Goal: Book appointment/travel/reservation

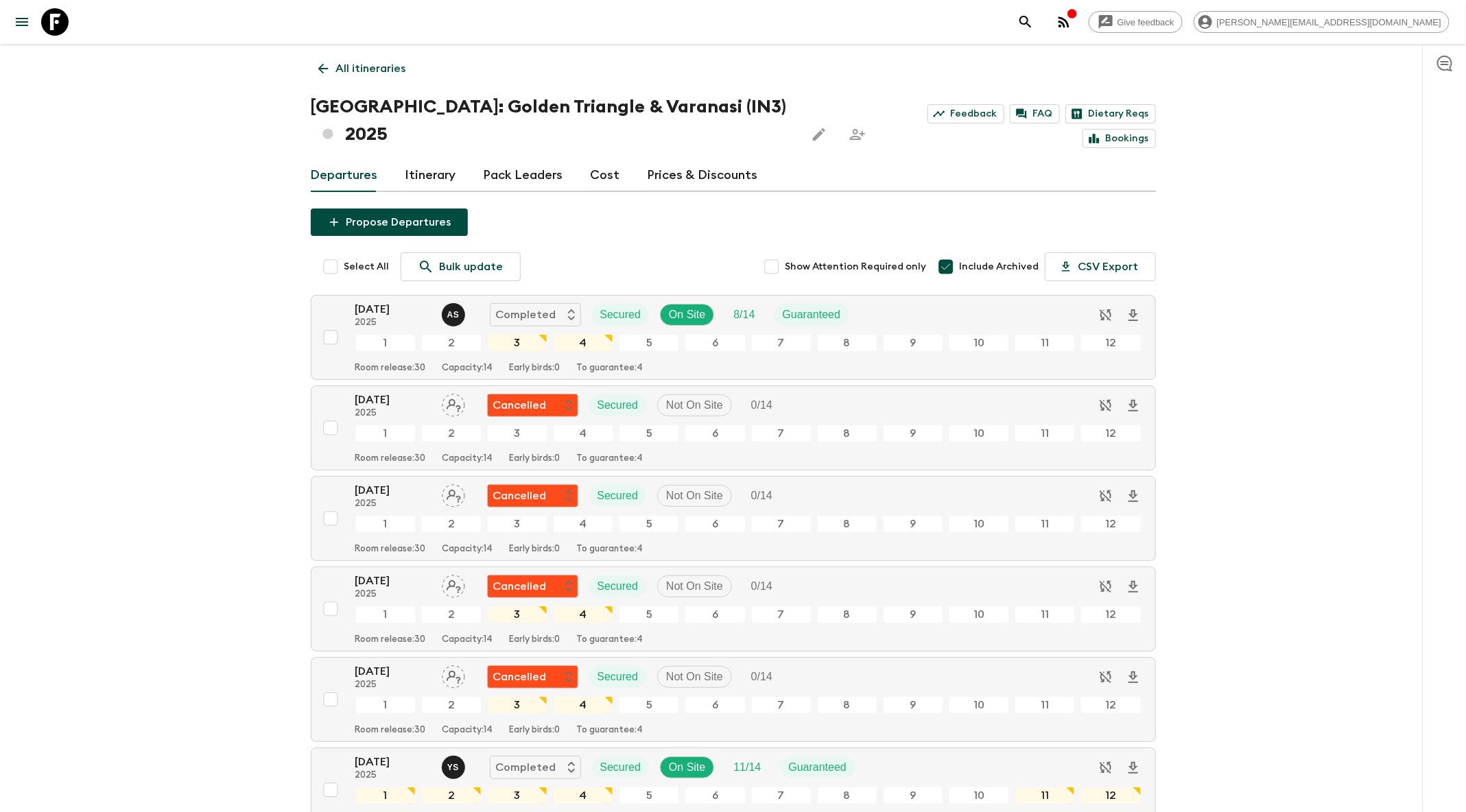
click at [1034, 24] on icon "search adventures" at bounding box center [1025, 21] width 16 height 16
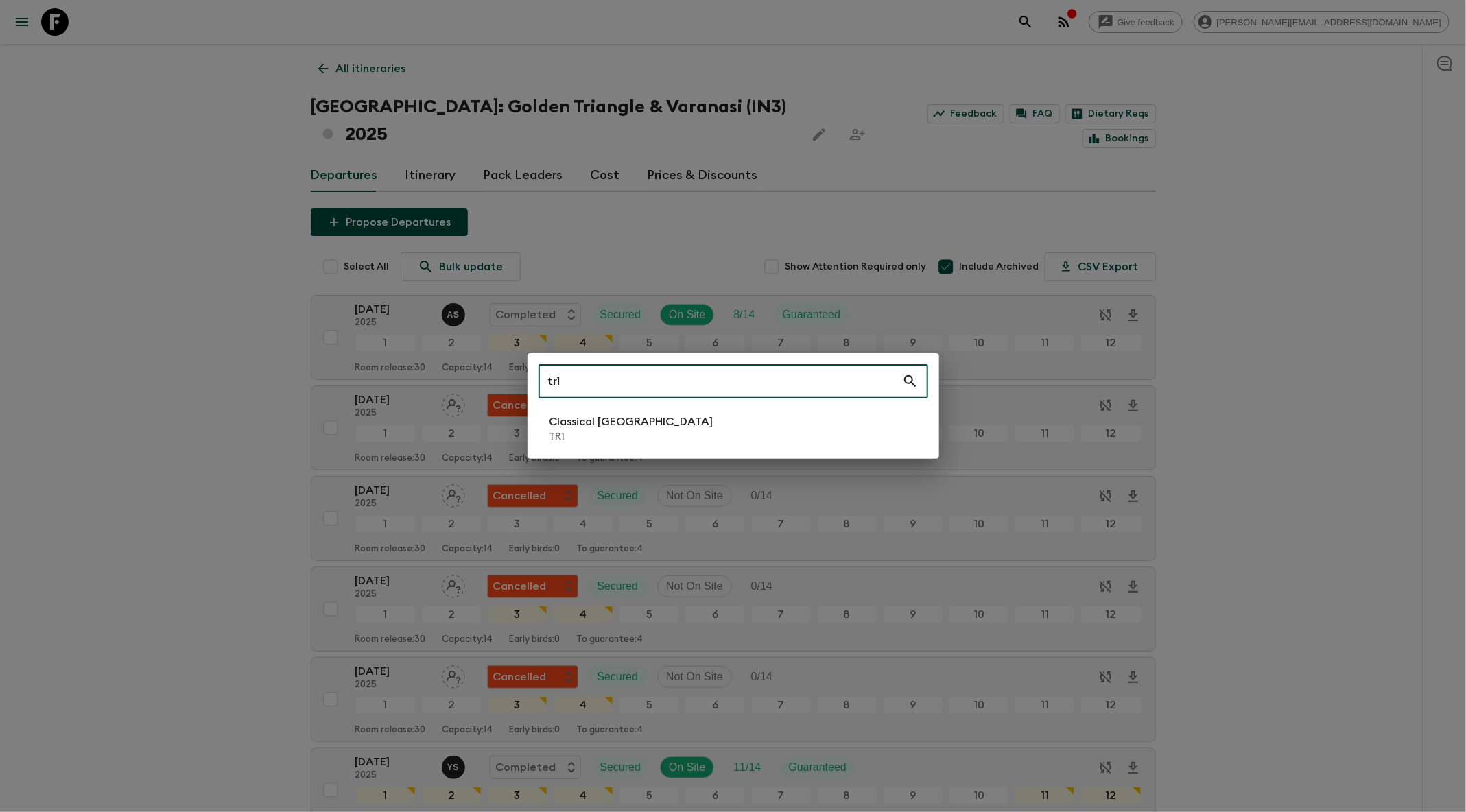
type input "tr1"
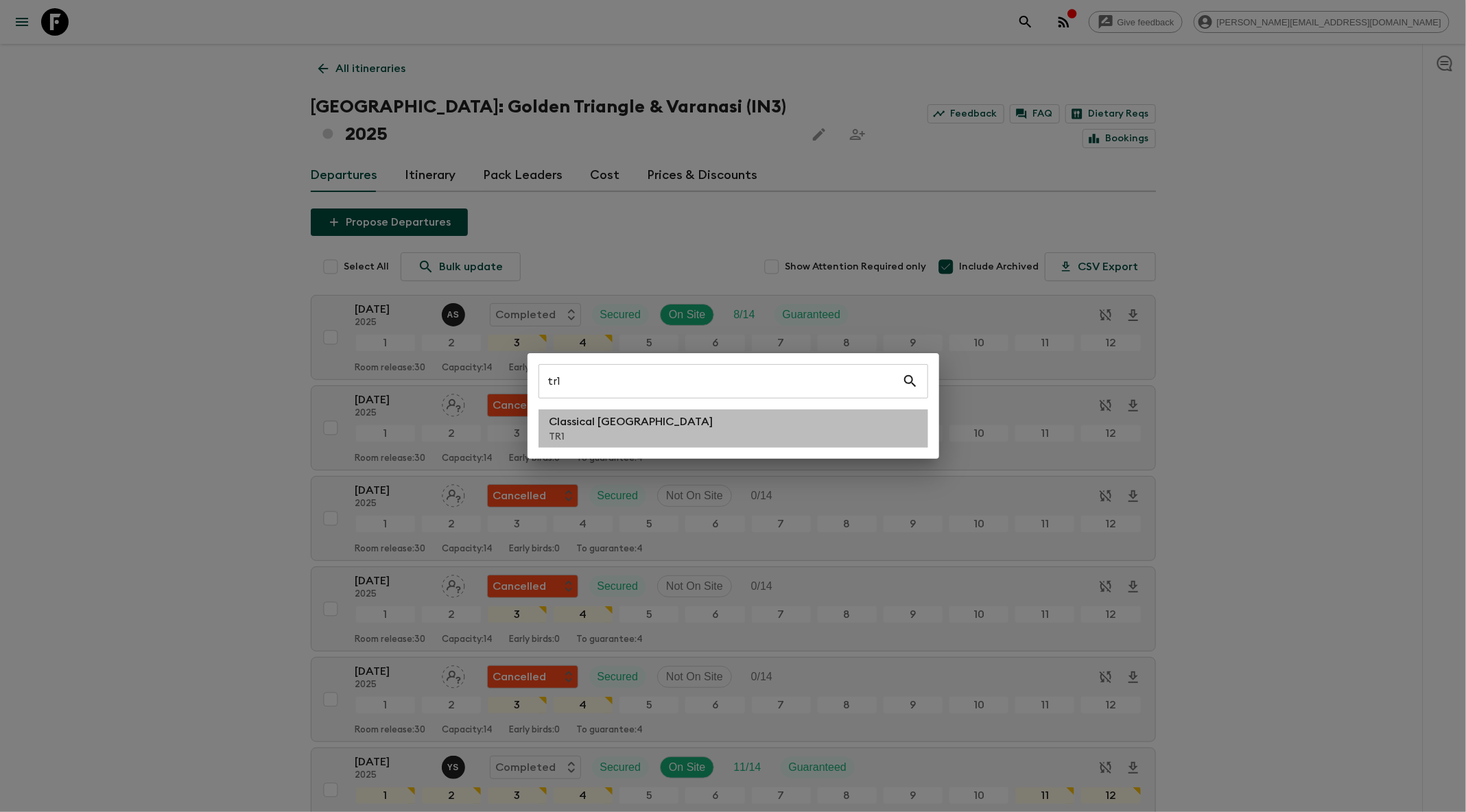
click at [683, 427] on li "Classical Türkiye TR1" at bounding box center [733, 429] width 389 height 38
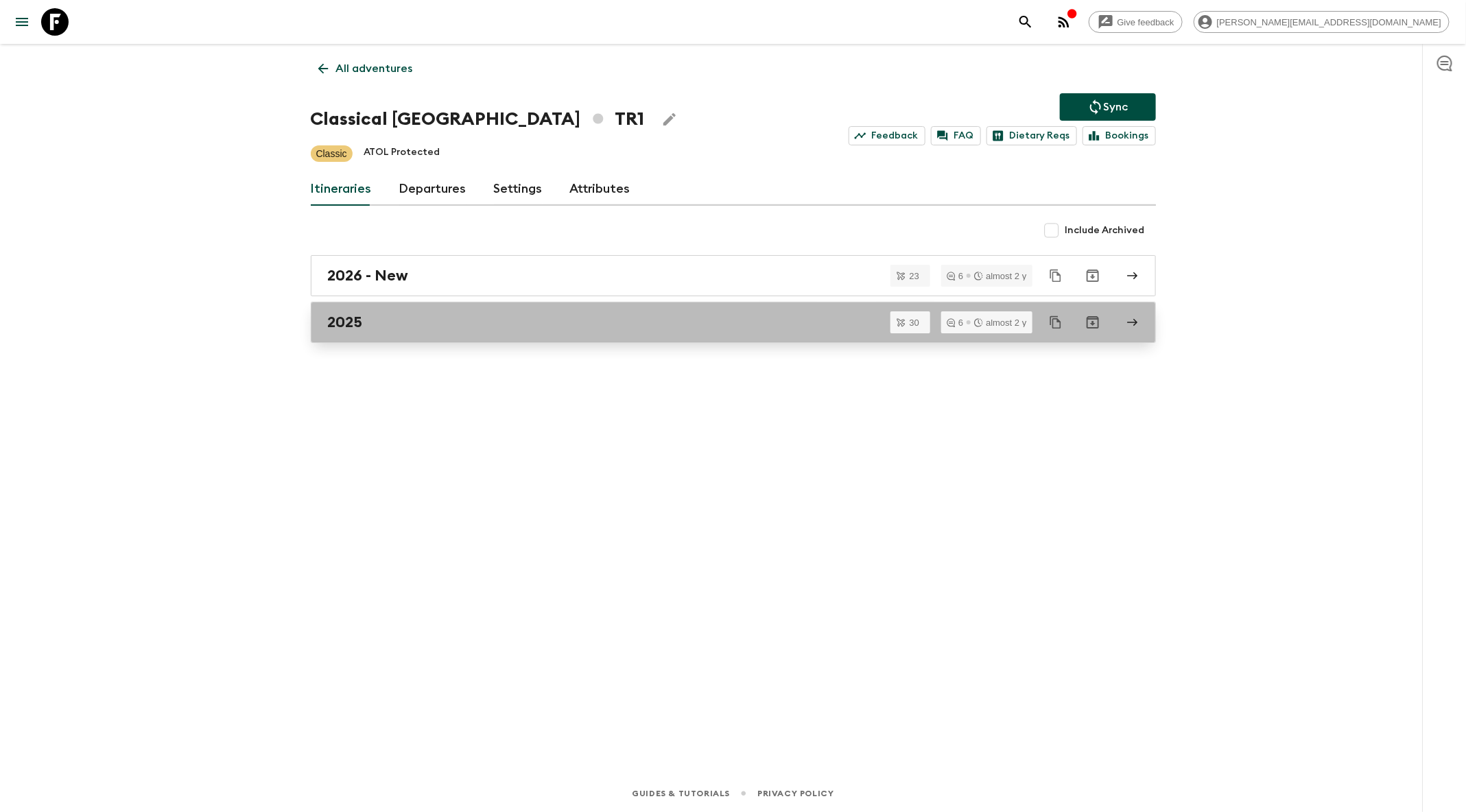
click at [557, 334] on link "2025" at bounding box center [733, 323] width 845 height 41
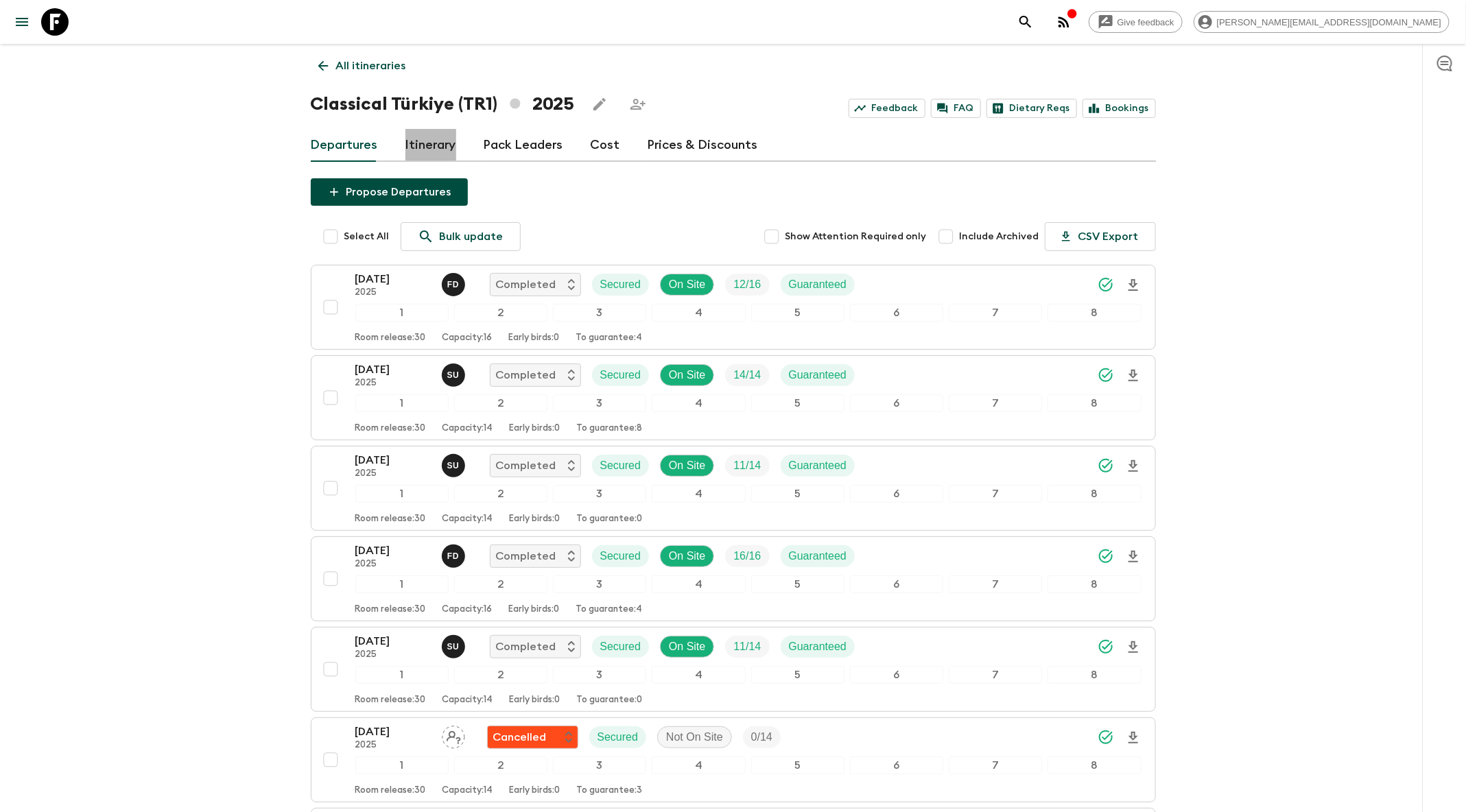
click at [429, 147] on link "Itinerary" at bounding box center [430, 145] width 50 height 33
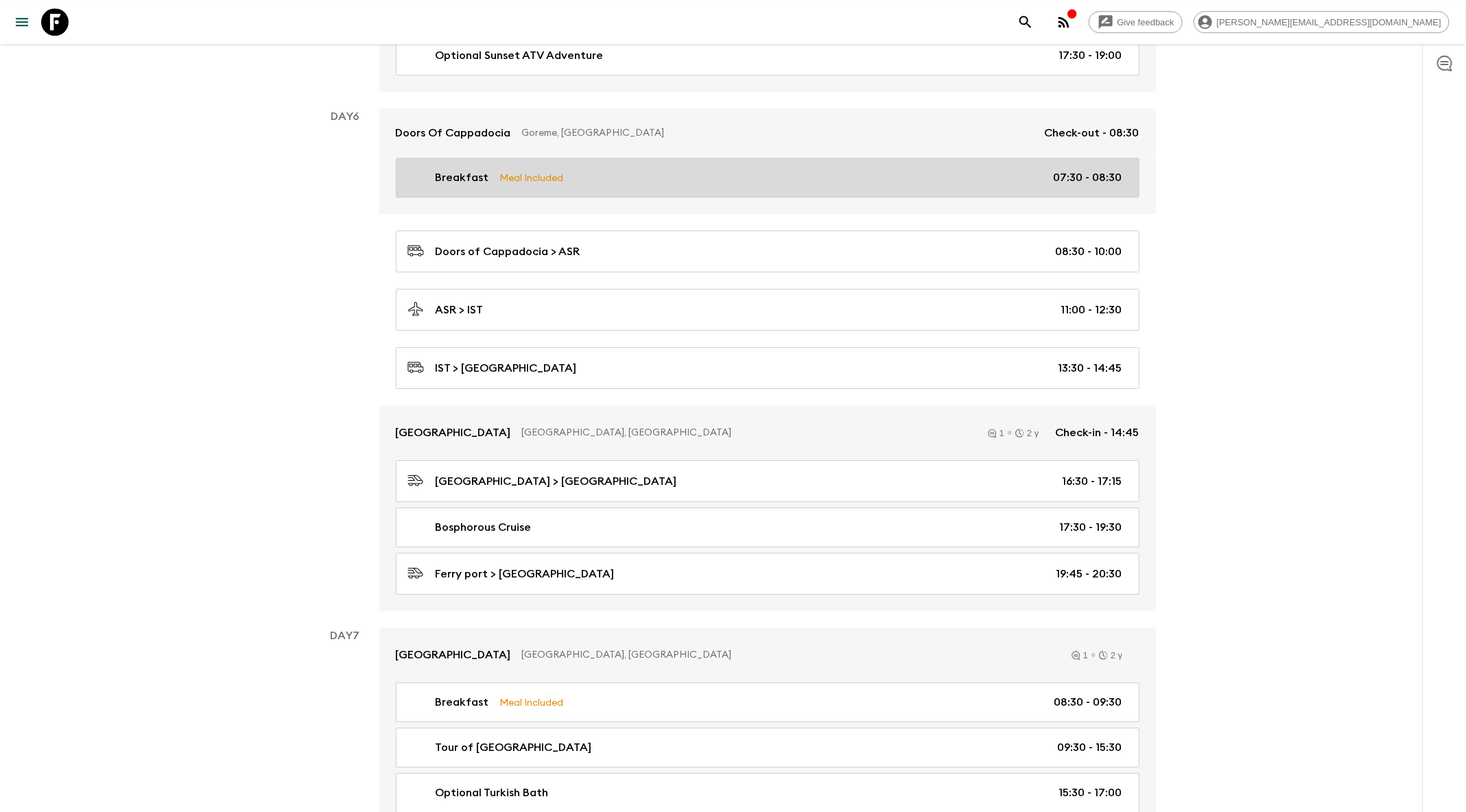
scroll to position [2158, 0]
